Goal: Task Accomplishment & Management: Use online tool/utility

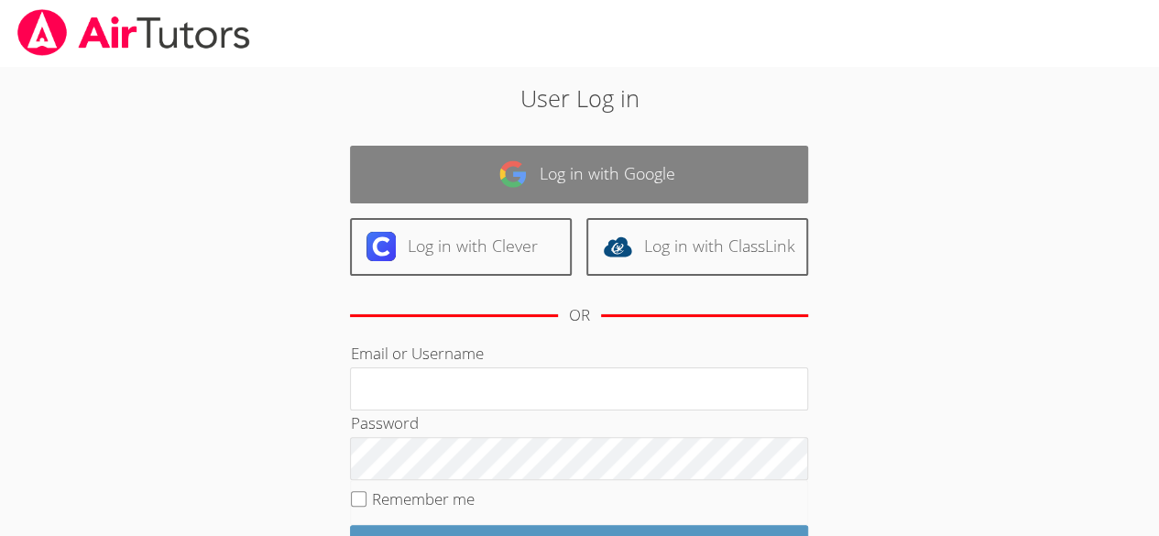
click at [669, 178] on link "Log in with Google" at bounding box center [579, 175] width 458 height 58
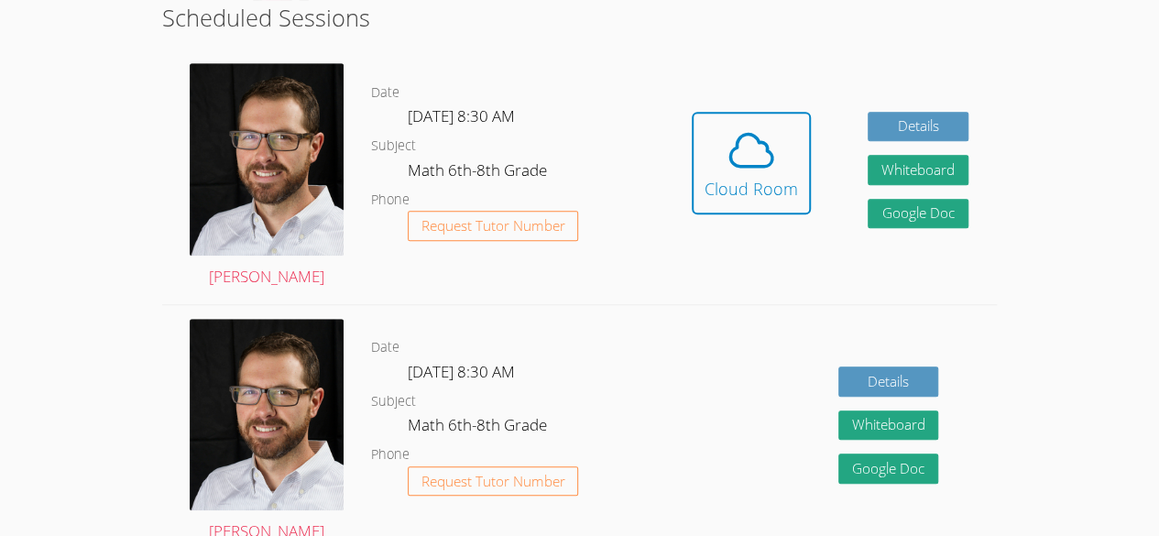
scroll to position [461, 0]
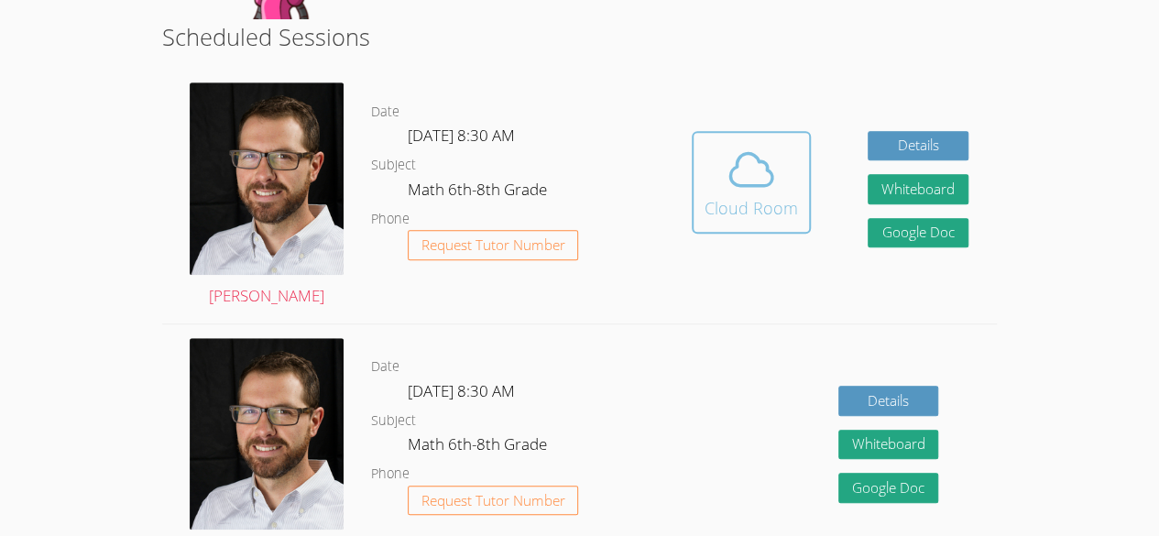
click at [750, 212] on div "Cloud Room" at bounding box center [751, 208] width 93 height 26
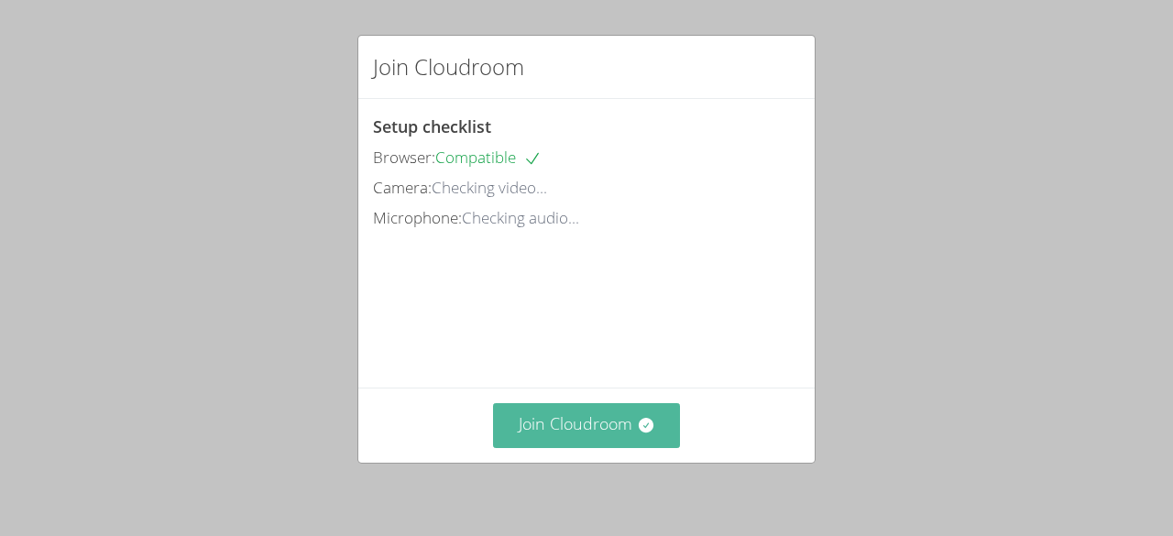
click at [614, 429] on button "Join Cloudroom" at bounding box center [587, 425] width 188 height 45
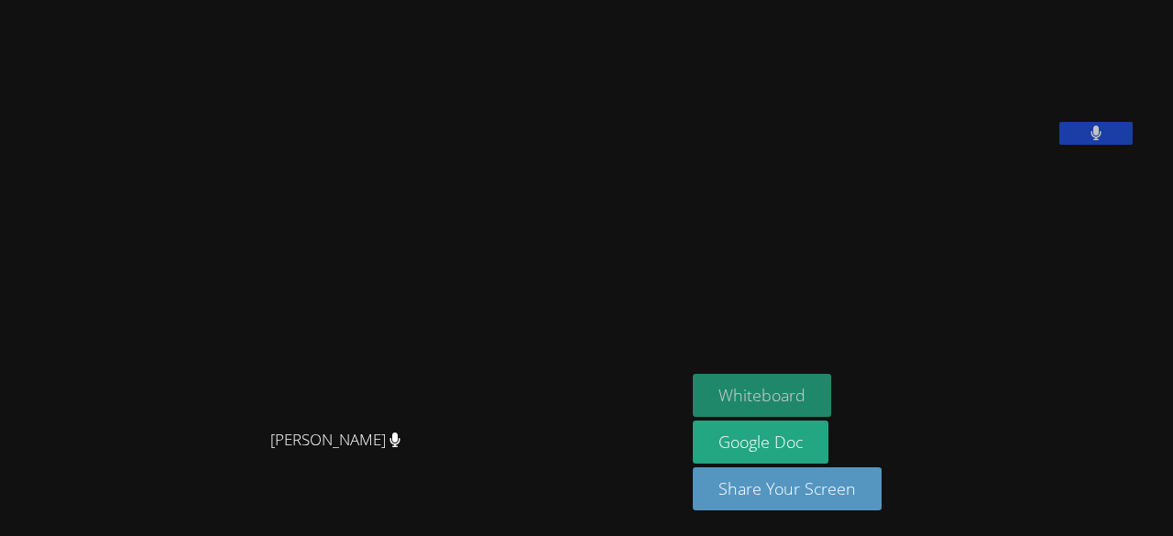
click at [693, 393] on button "Whiteboard" at bounding box center [762, 395] width 138 height 43
drag, startPoint x: 887, startPoint y: 506, endPoint x: 1059, endPoint y: 293, distance: 273.7
click at [1059, 293] on aside "[PERSON_NAME] Whiteboard Google Doc Share Your Screen" at bounding box center [915, 268] width 458 height 536
drag, startPoint x: 551, startPoint y: 395, endPoint x: 542, endPoint y: 382, distance: 15.8
click at [480, 382] on video at bounding box center [342, 232] width 275 height 378
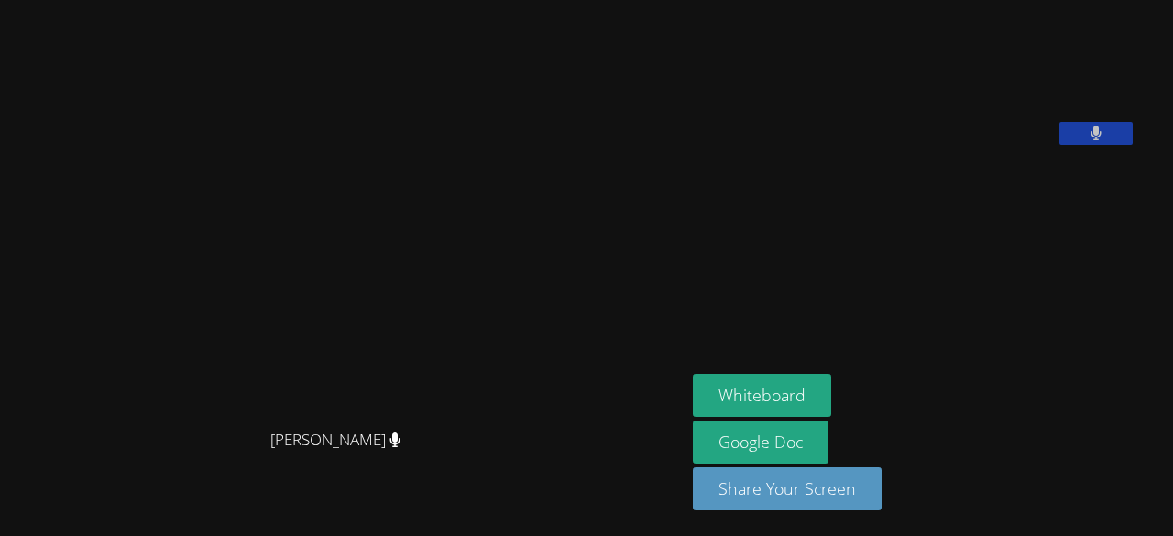
drag, startPoint x: 550, startPoint y: 510, endPoint x: 396, endPoint y: 472, distance: 158.5
click at [396, 472] on div "[PERSON_NAME] [PERSON_NAME]" at bounding box center [342, 267] width 671 height 521
click at [480, 367] on video at bounding box center [342, 232] width 275 height 378
click at [462, 418] on video at bounding box center [342, 232] width 275 height 378
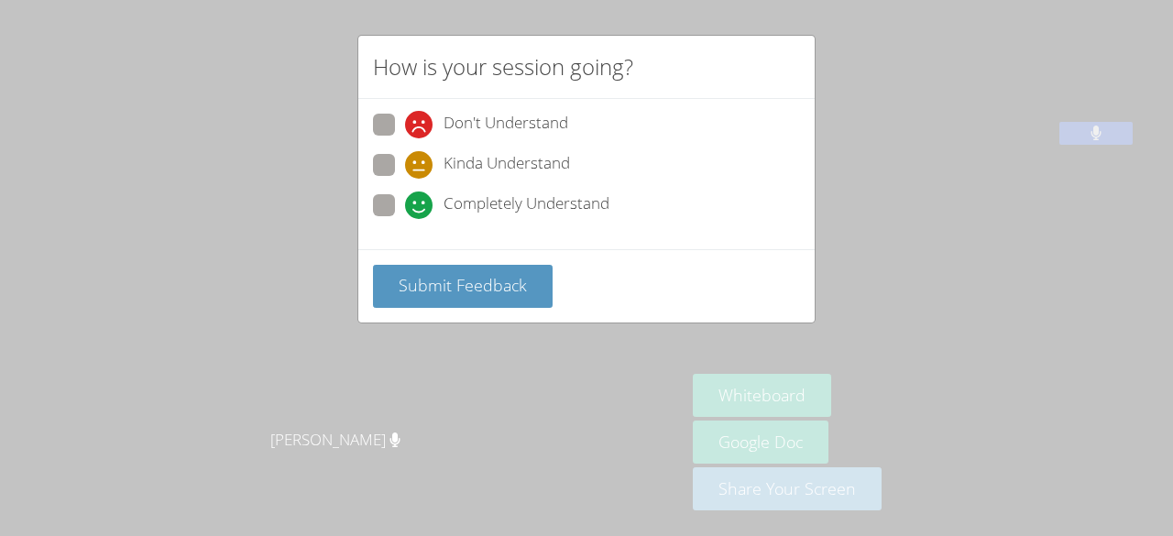
click at [416, 211] on icon at bounding box center [418, 205] width 27 height 27
click at [416, 210] on input "Completely Understand" at bounding box center [413, 202] width 16 height 16
radio input "true"
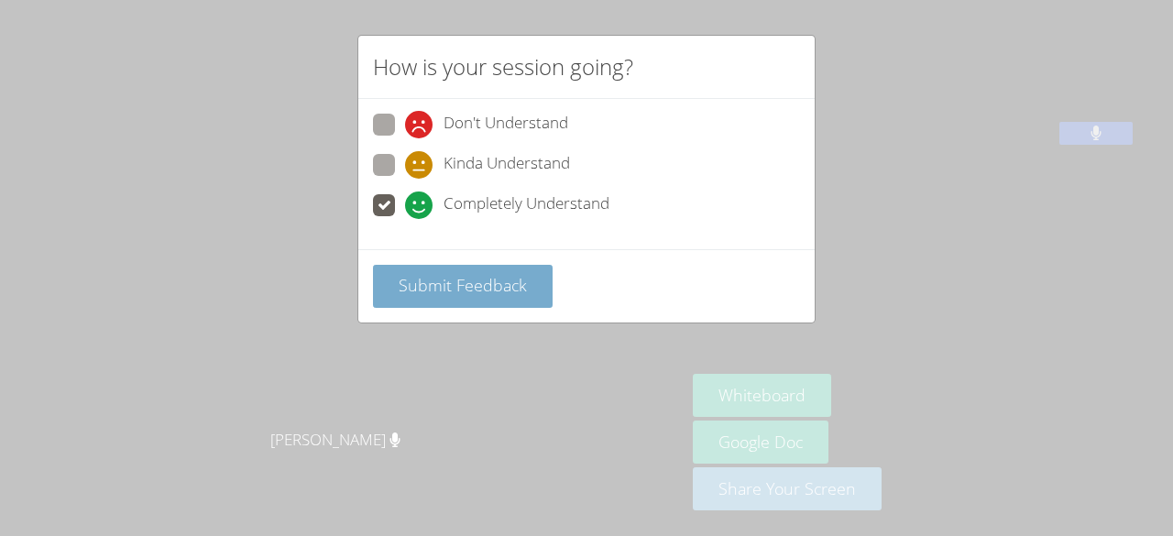
click at [420, 280] on span "Submit Feedback" at bounding box center [463, 285] width 128 height 22
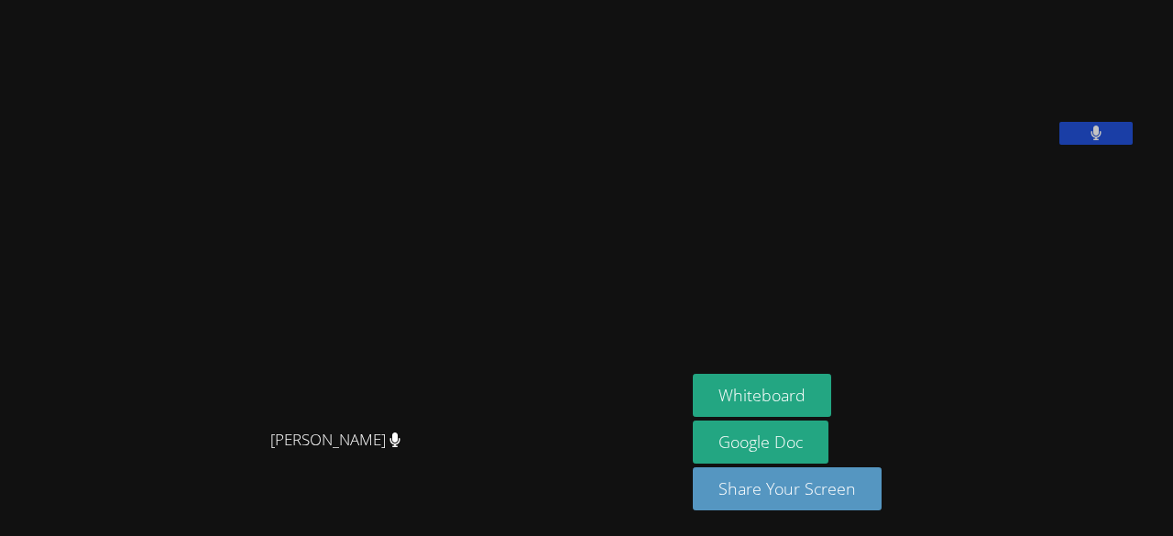
drag, startPoint x: 854, startPoint y: 340, endPoint x: 899, endPoint y: 38, distance: 305.7
click at [854, 340] on aside "[PERSON_NAME] Whiteboard Google Doc Share Your Screen" at bounding box center [915, 268] width 458 height 536
